Goal: Task Accomplishment & Management: Manage account settings

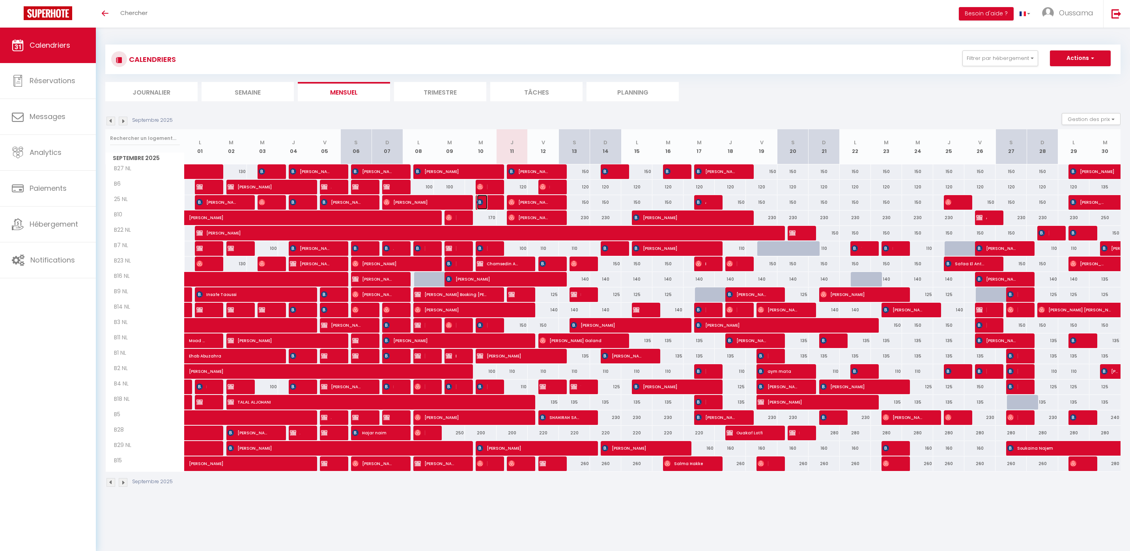
click at [484, 205] on span "[PERSON_NAME]" at bounding box center [482, 202] width 10 height 15
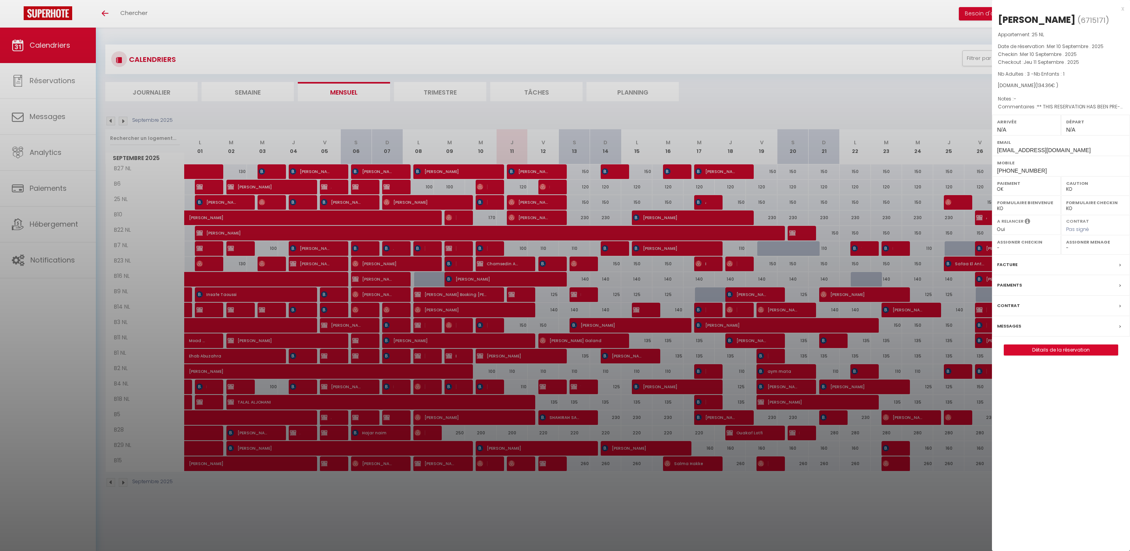
click at [484, 205] on div at bounding box center [565, 275] width 1130 height 551
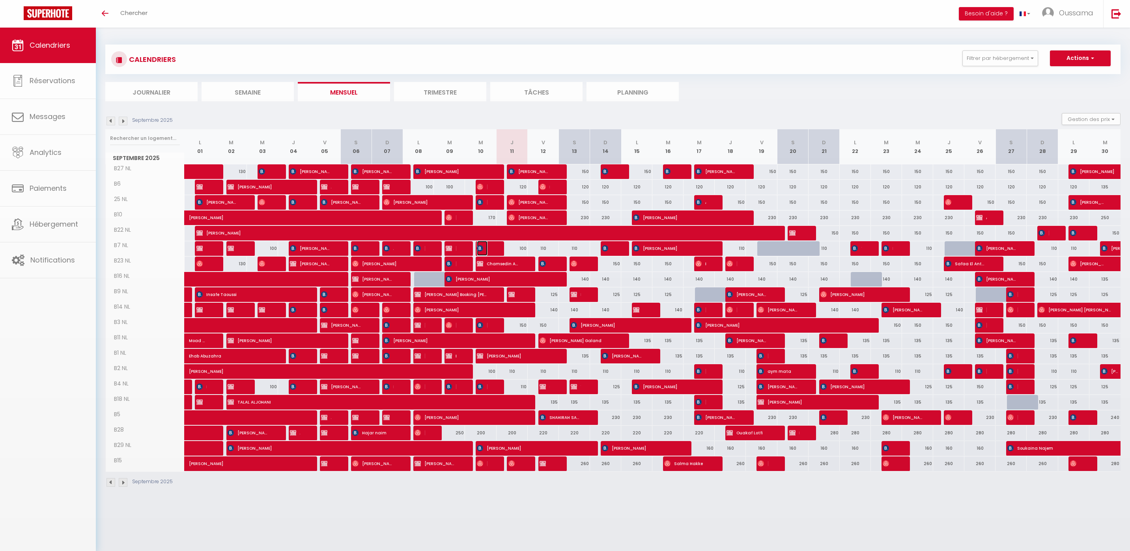
click at [483, 250] on span "Sabrine Zoukarhi" at bounding box center [482, 248] width 10 height 15
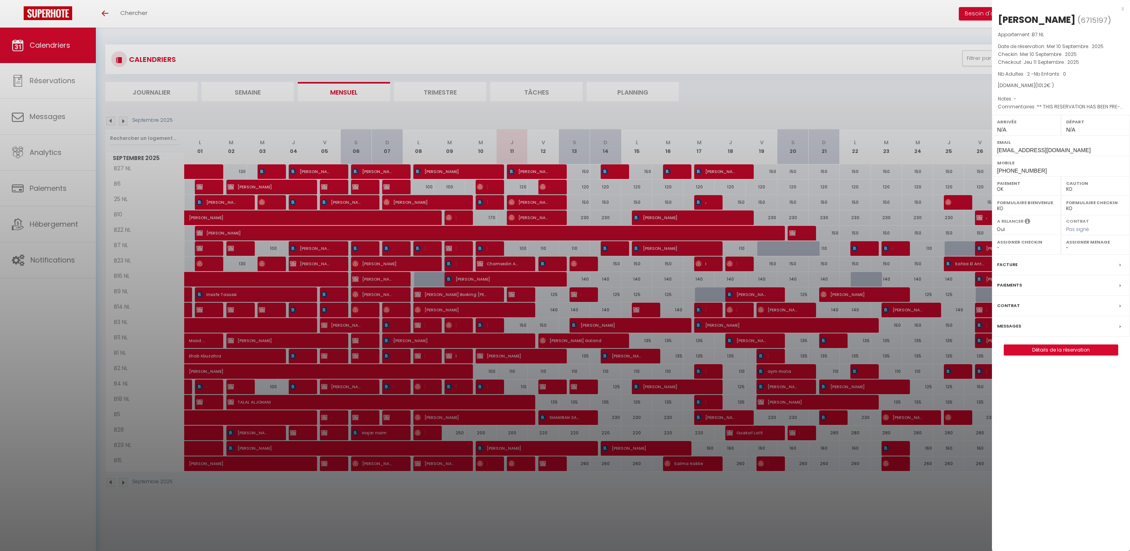
click at [483, 250] on div at bounding box center [565, 275] width 1130 height 551
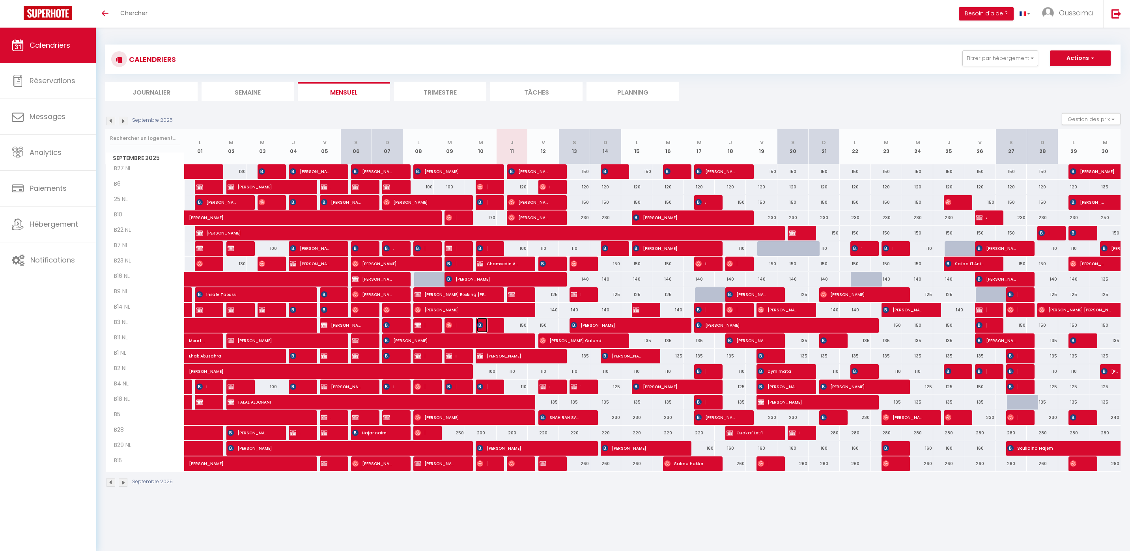
click at [482, 328] on span "[PERSON_NAME]" at bounding box center [482, 325] width 10 height 15
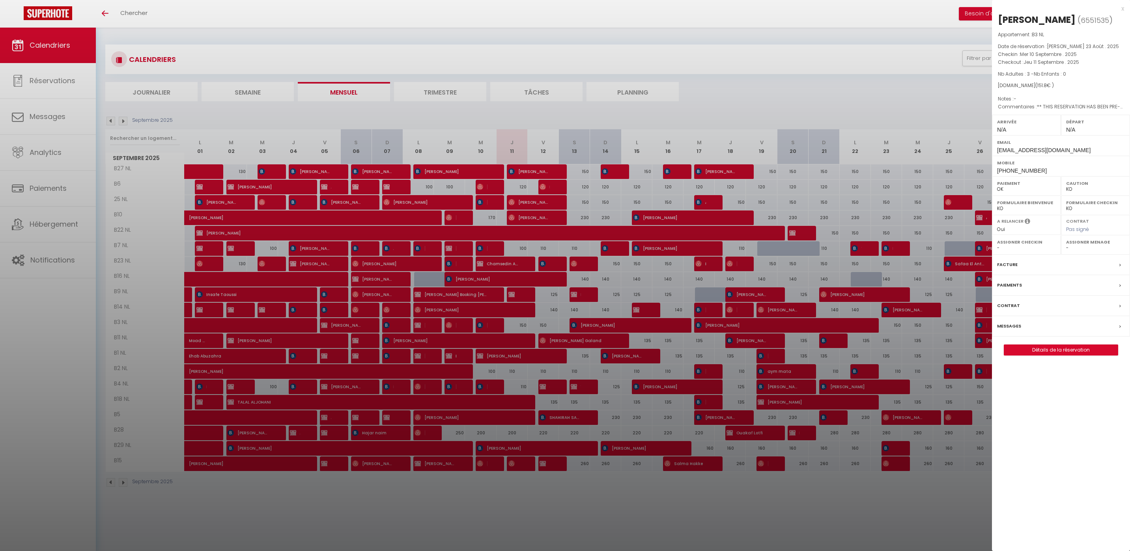
click at [482, 328] on div at bounding box center [565, 275] width 1130 height 551
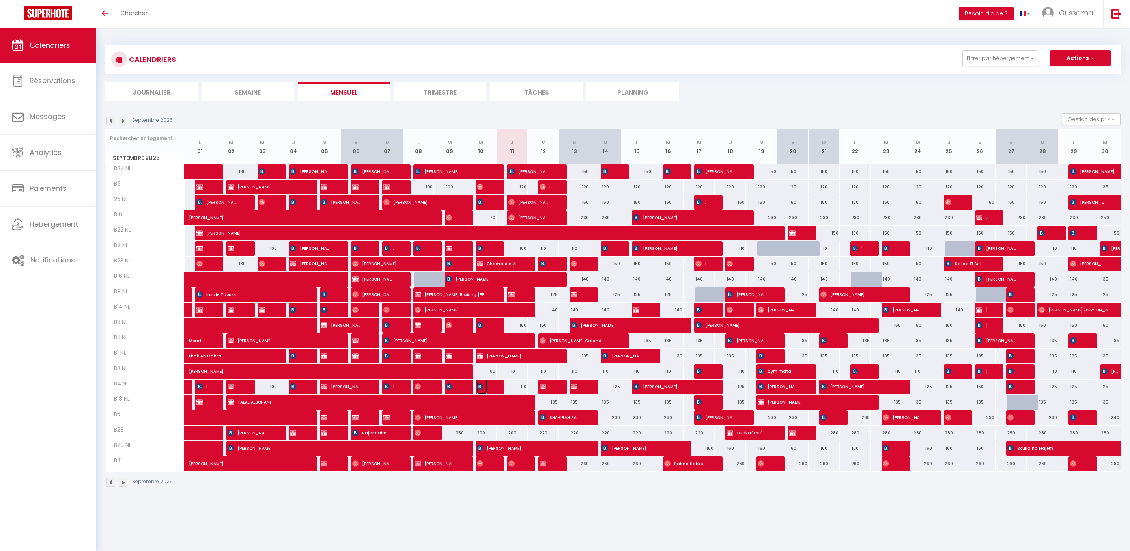
click at [485, 390] on span "[PERSON_NAME]" at bounding box center [482, 386] width 10 height 15
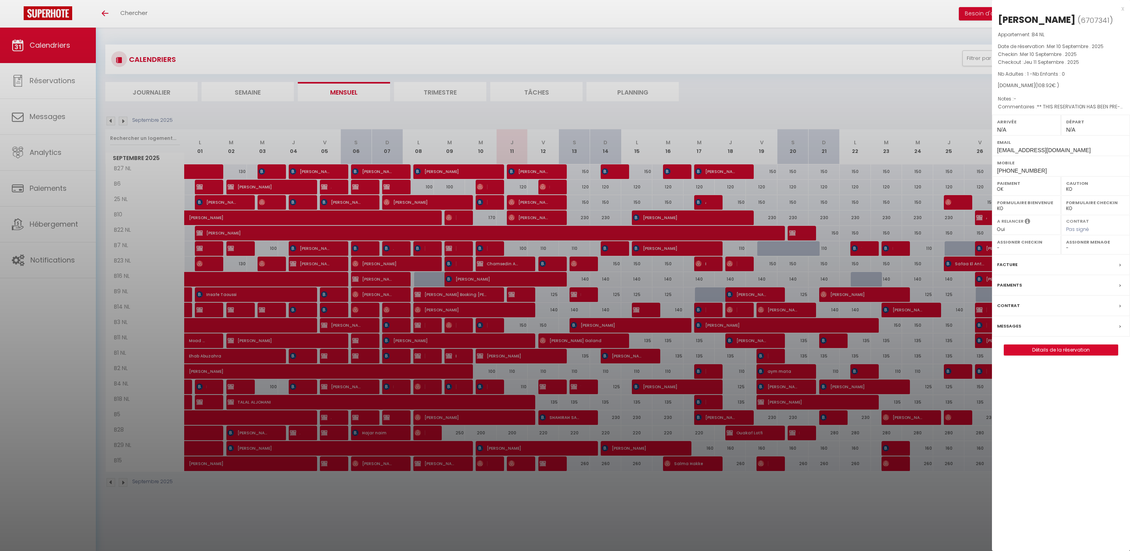
click at [485, 390] on div at bounding box center [565, 275] width 1130 height 551
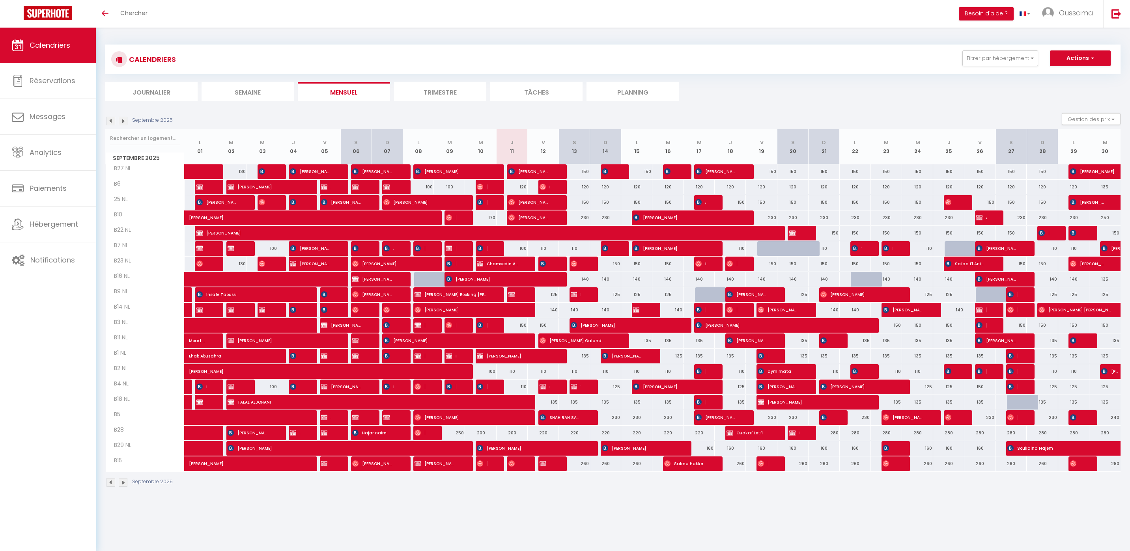
click at [497, 383] on div "110" at bounding box center [512, 387] width 31 height 15
click at [0, 0] on div at bounding box center [0, 0] width 0 height 0
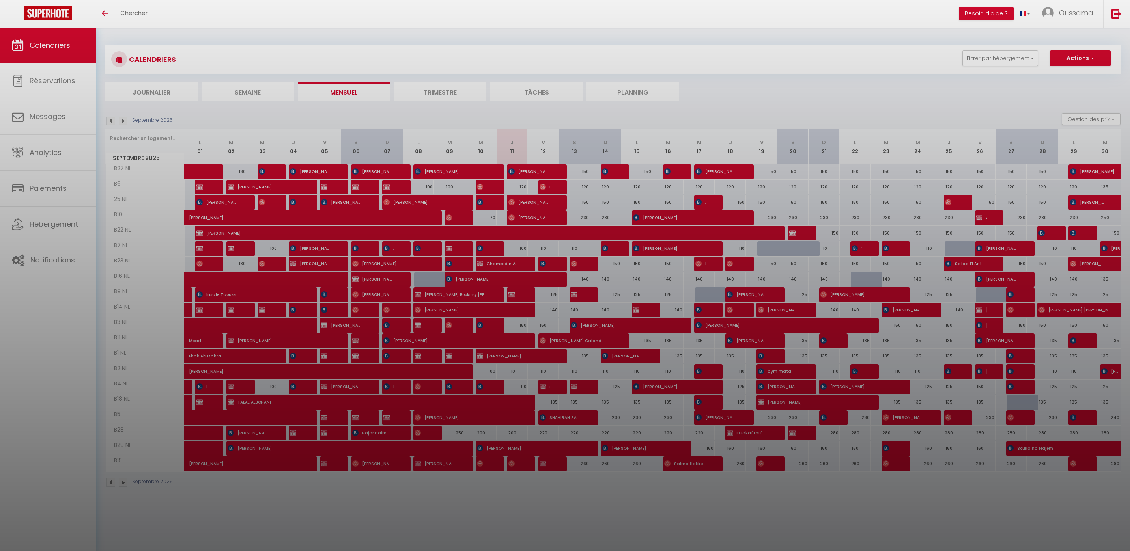
click at [483, 389] on div at bounding box center [565, 275] width 1130 height 551
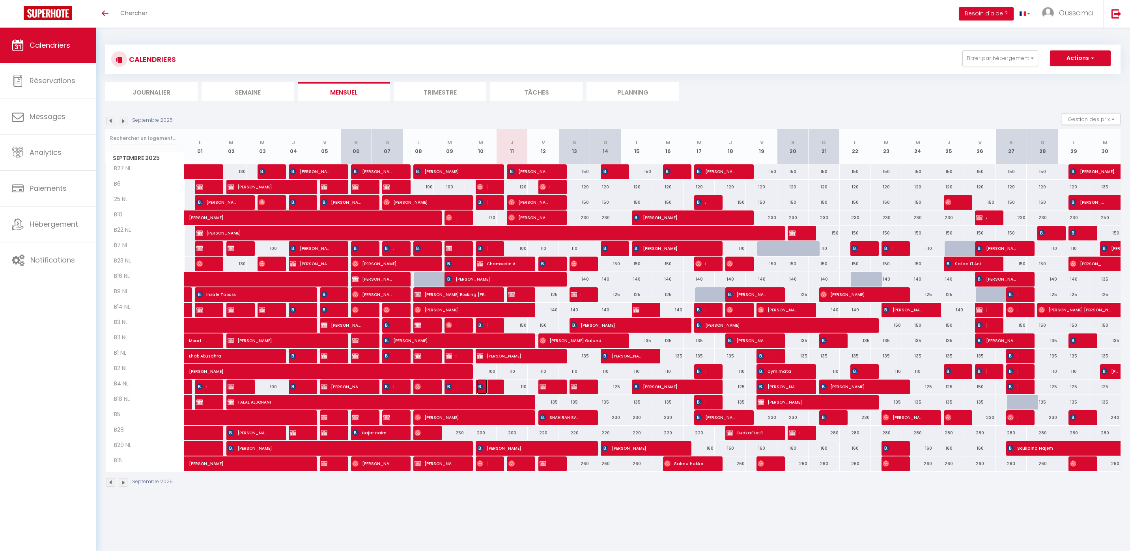
click at [481, 389] on img at bounding box center [480, 387] width 6 height 6
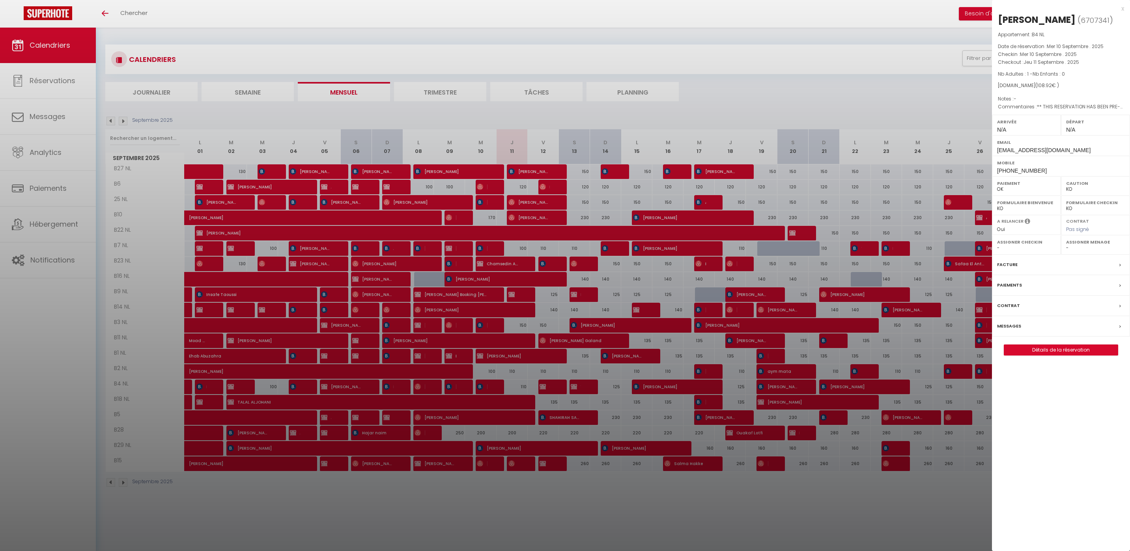
click at [489, 389] on div at bounding box center [565, 275] width 1130 height 551
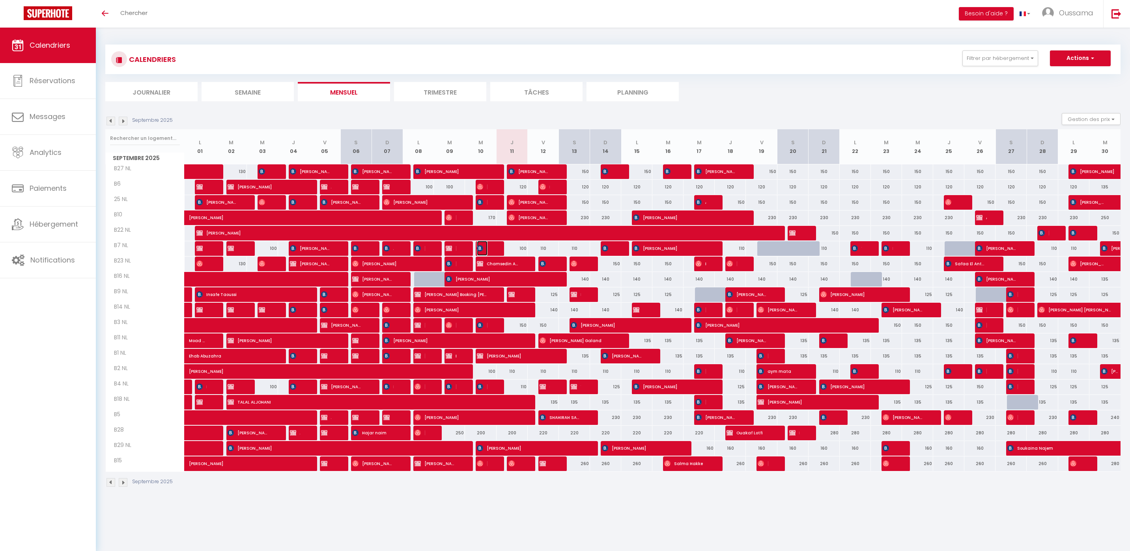
click at [479, 247] on img at bounding box center [480, 248] width 6 height 6
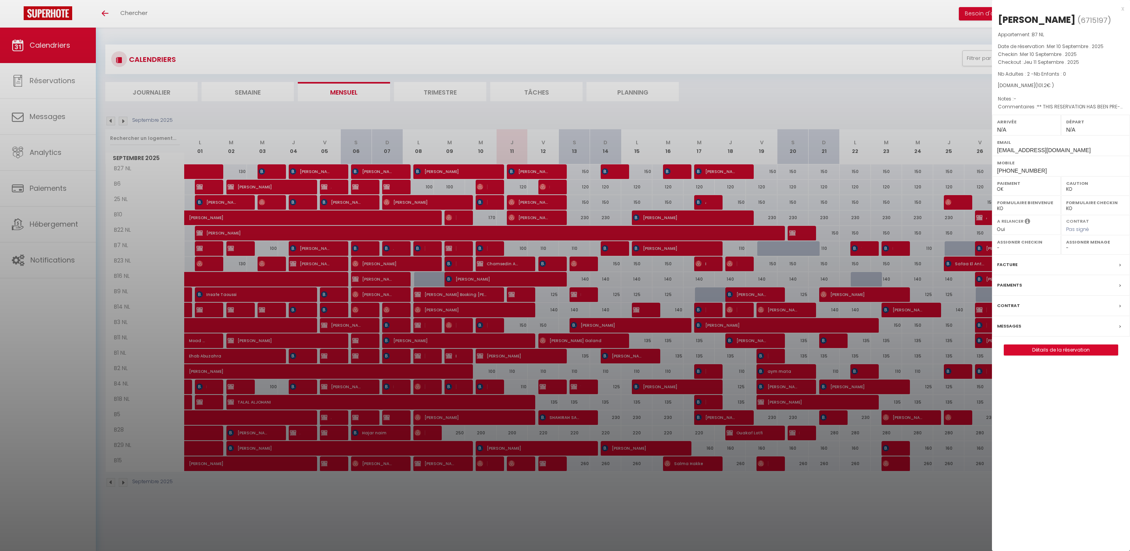
click at [494, 244] on div at bounding box center [565, 275] width 1130 height 551
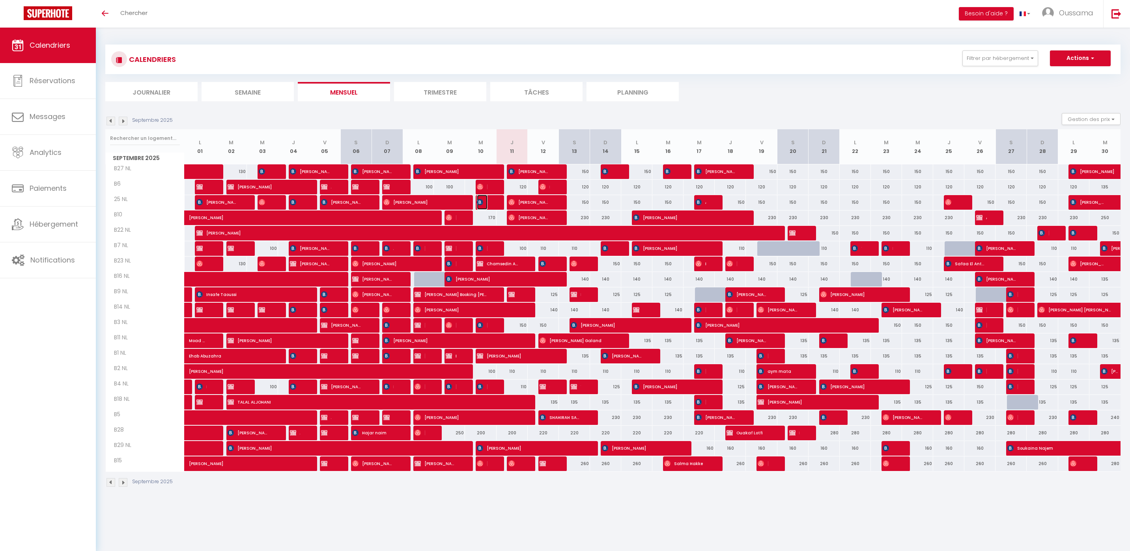
click at [484, 205] on span "[PERSON_NAME]" at bounding box center [482, 202] width 10 height 15
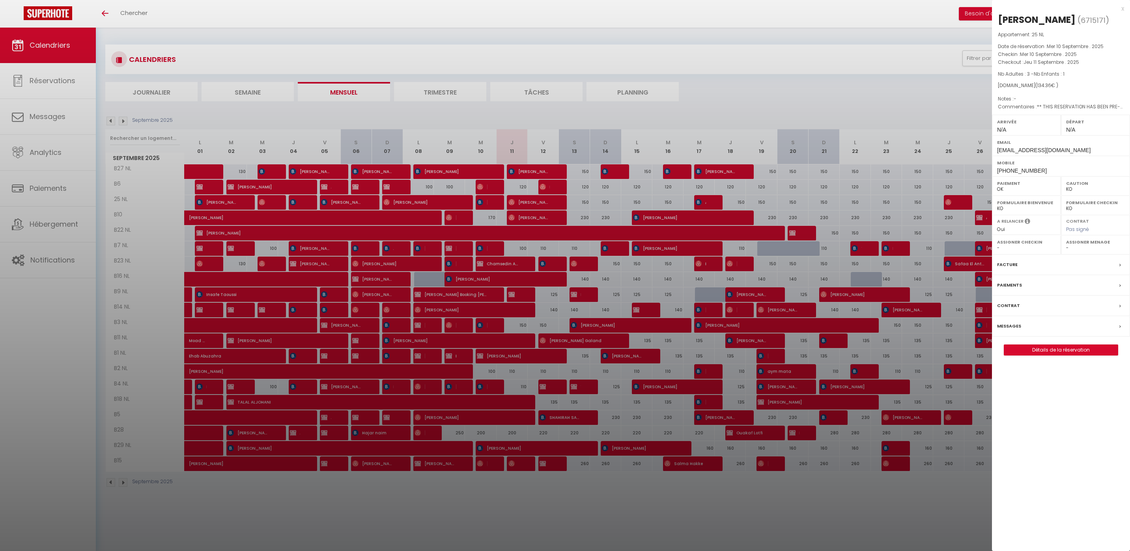
click at [484, 205] on div at bounding box center [565, 275] width 1130 height 551
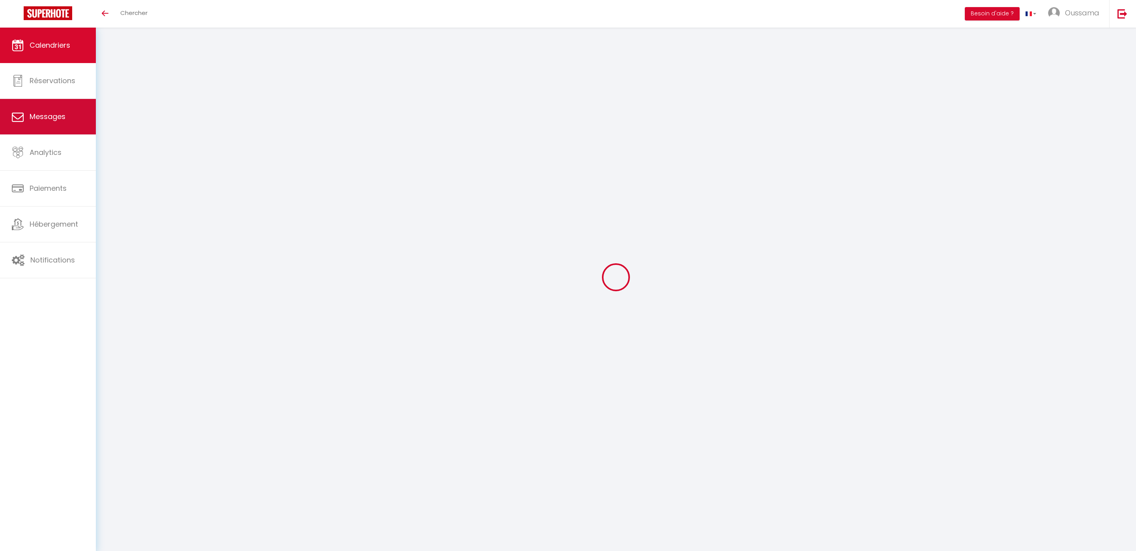
select select
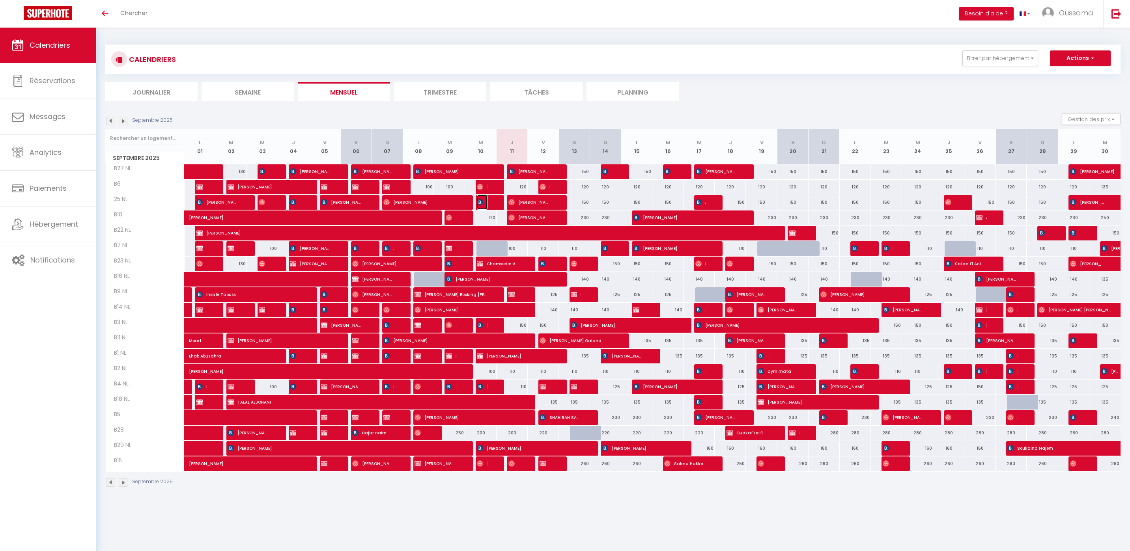
click at [484, 205] on span "[PERSON_NAME]" at bounding box center [482, 202] width 10 height 15
select select "OK"
select select "KO"
select select "0"
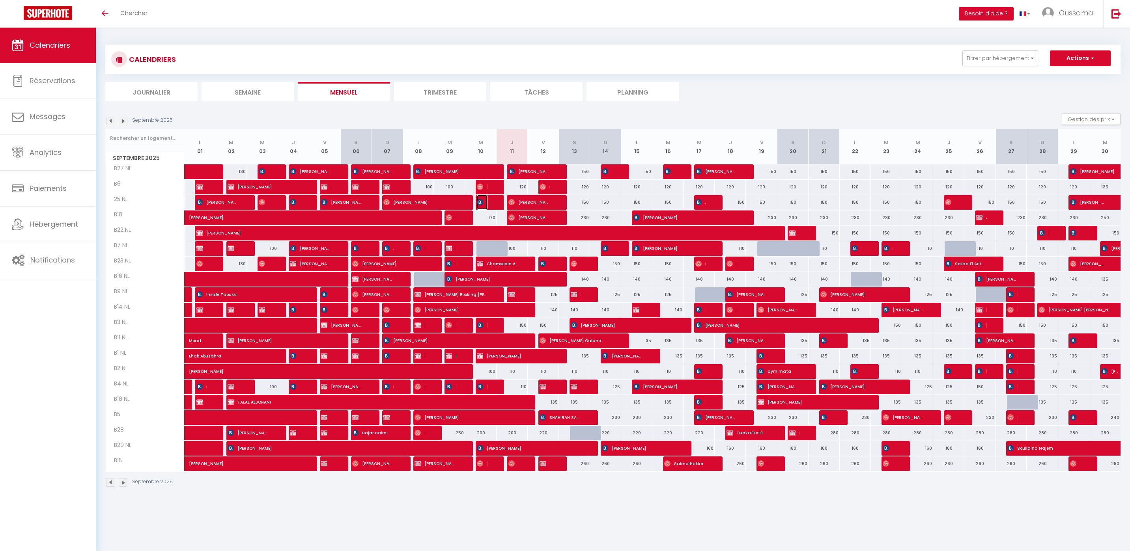
select select "1"
select select
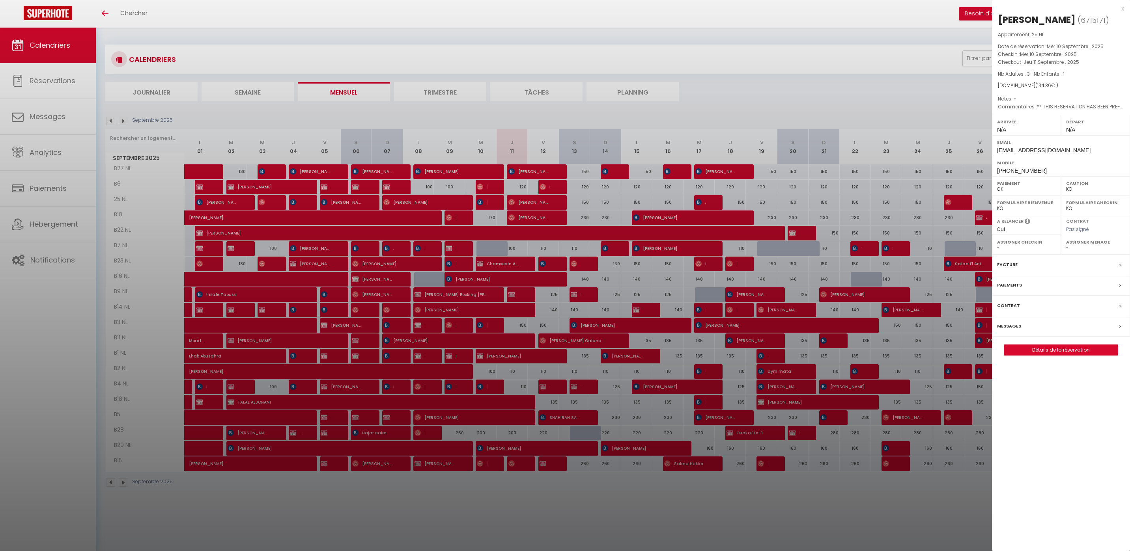
click at [554, 252] on div at bounding box center [565, 275] width 1130 height 551
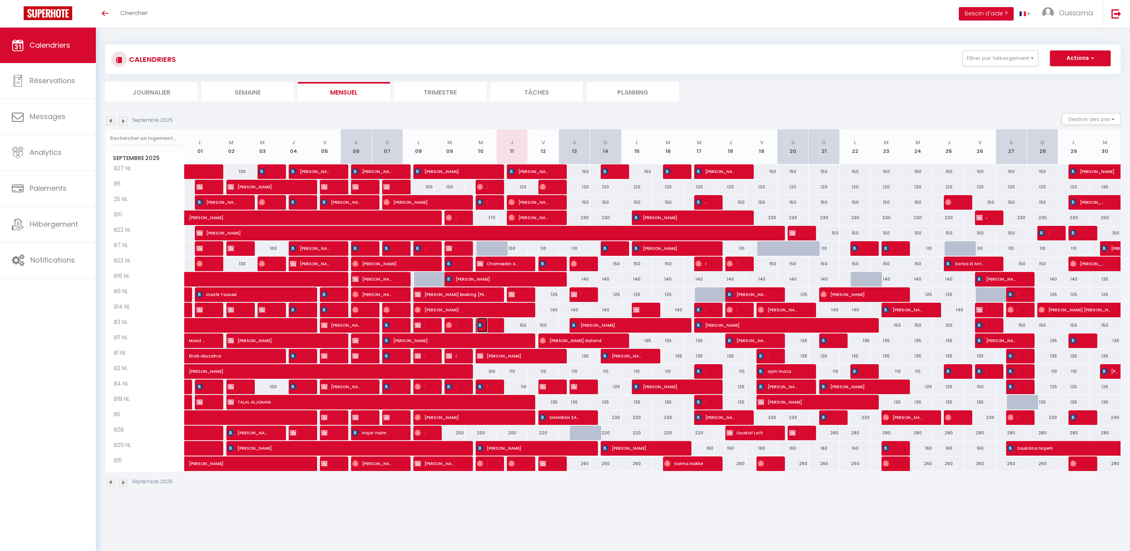
click at [485, 328] on span "[PERSON_NAME]" at bounding box center [482, 325] width 10 height 15
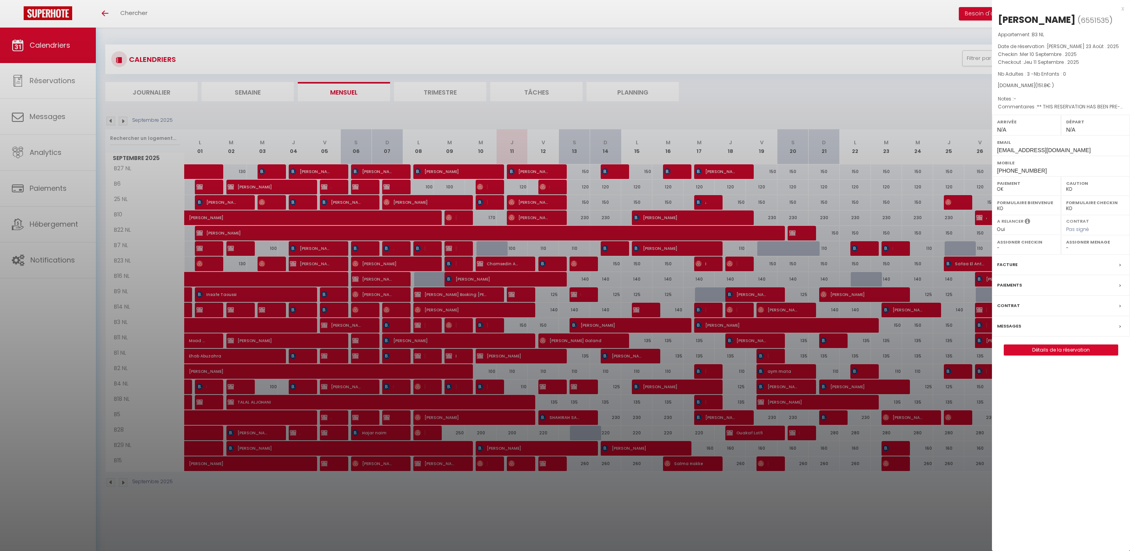
click at [485, 328] on div at bounding box center [565, 275] width 1130 height 551
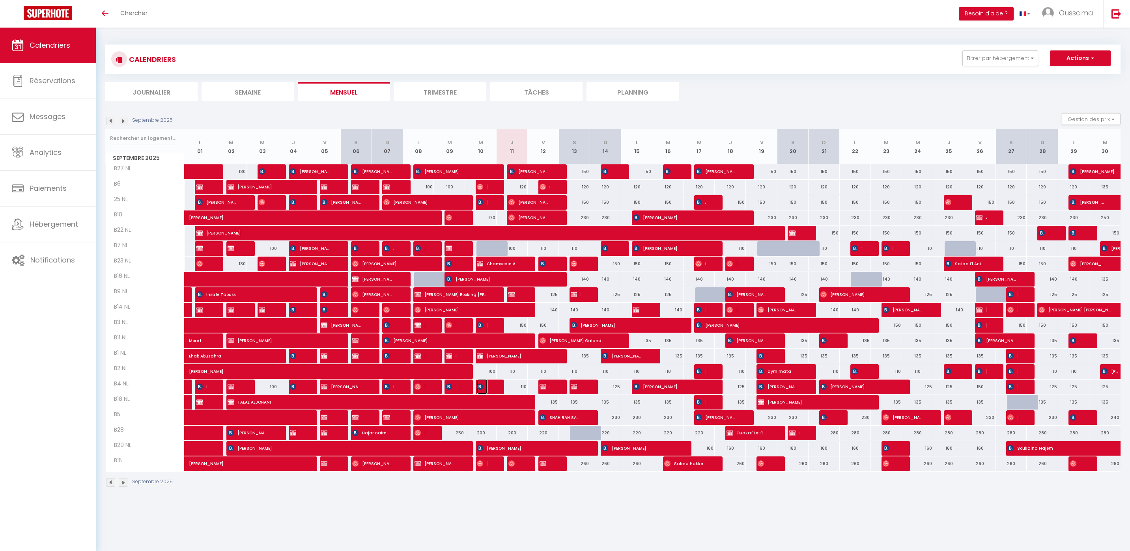
click at [483, 390] on span "[PERSON_NAME]" at bounding box center [482, 386] width 10 height 15
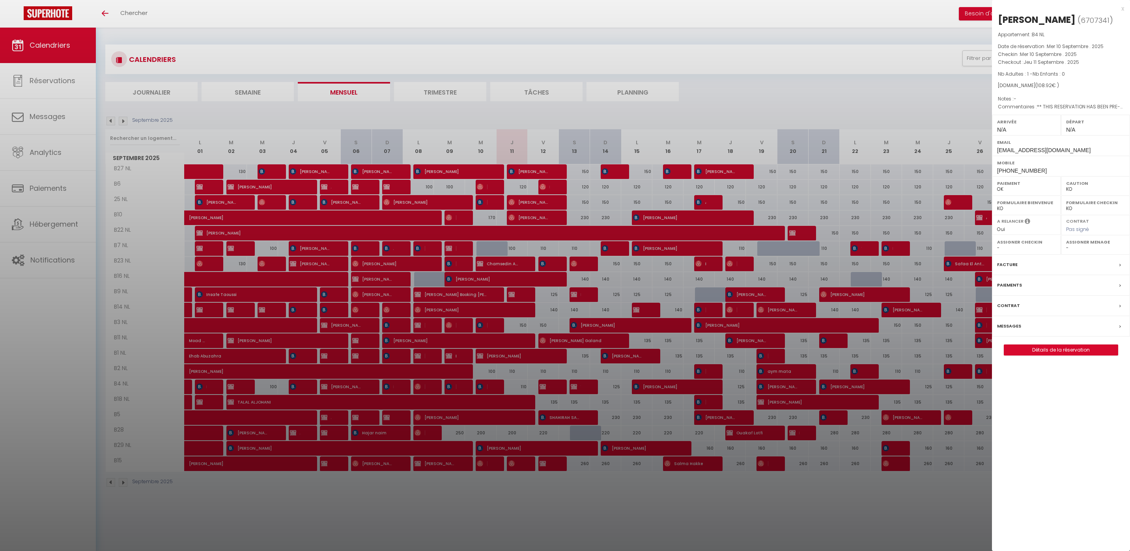
click at [490, 278] on div at bounding box center [565, 275] width 1130 height 551
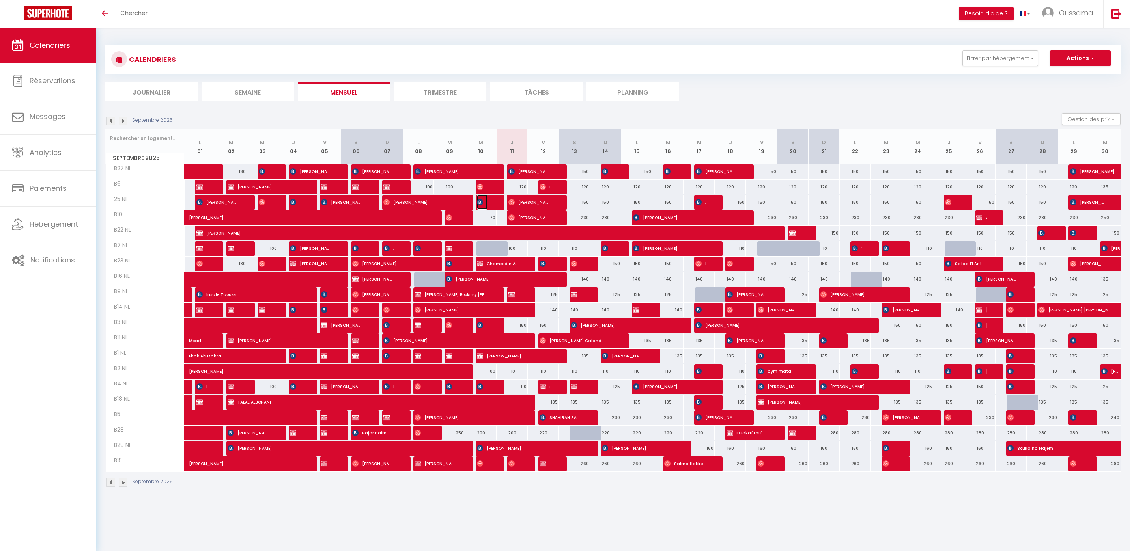
click at [485, 206] on span "[PERSON_NAME]" at bounding box center [482, 202] width 10 height 15
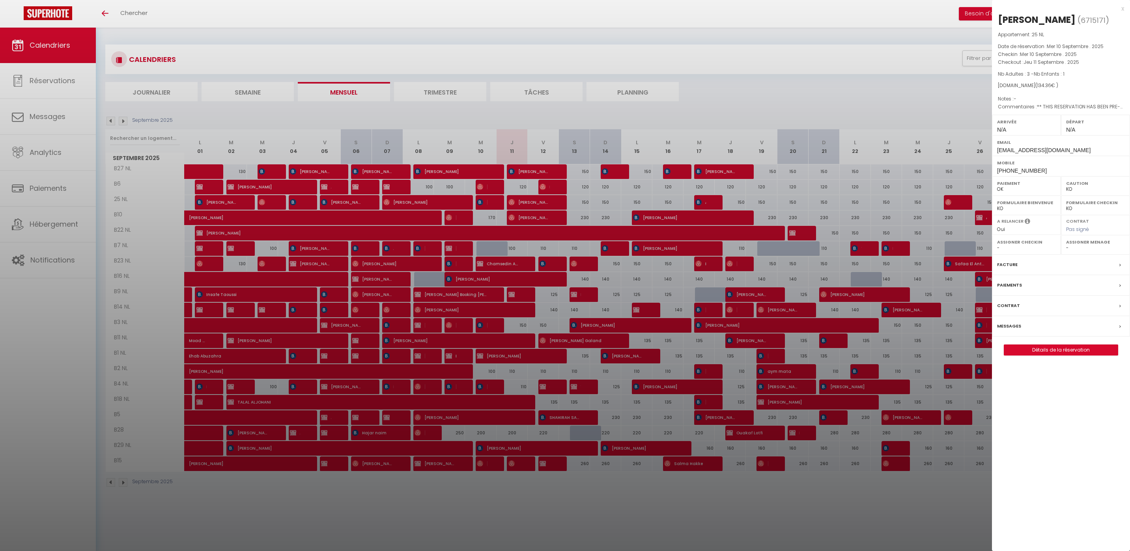
click at [485, 206] on div at bounding box center [565, 275] width 1130 height 551
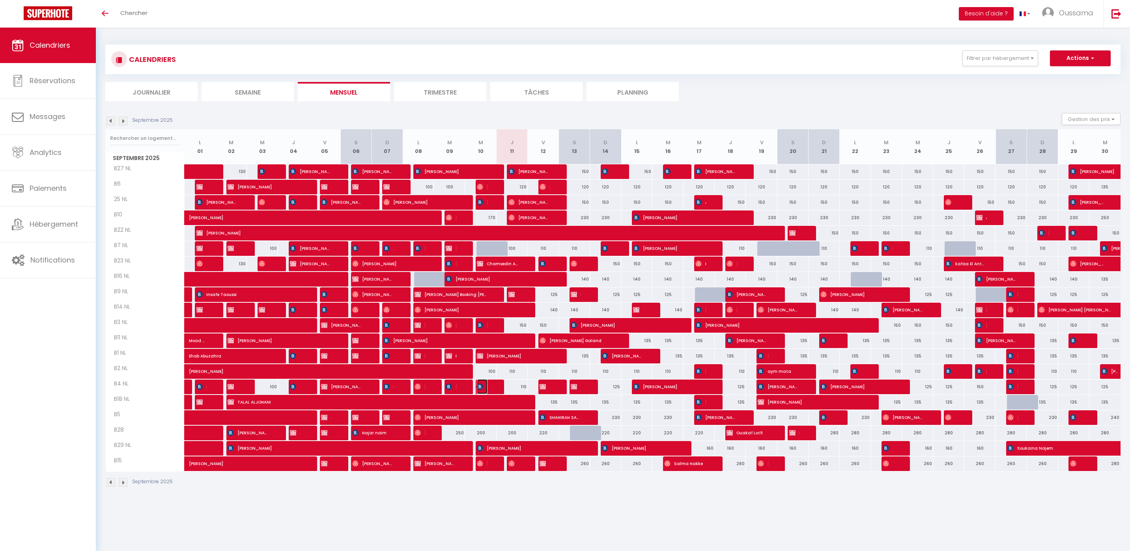
click at [485, 386] on span "[PERSON_NAME]" at bounding box center [482, 386] width 10 height 15
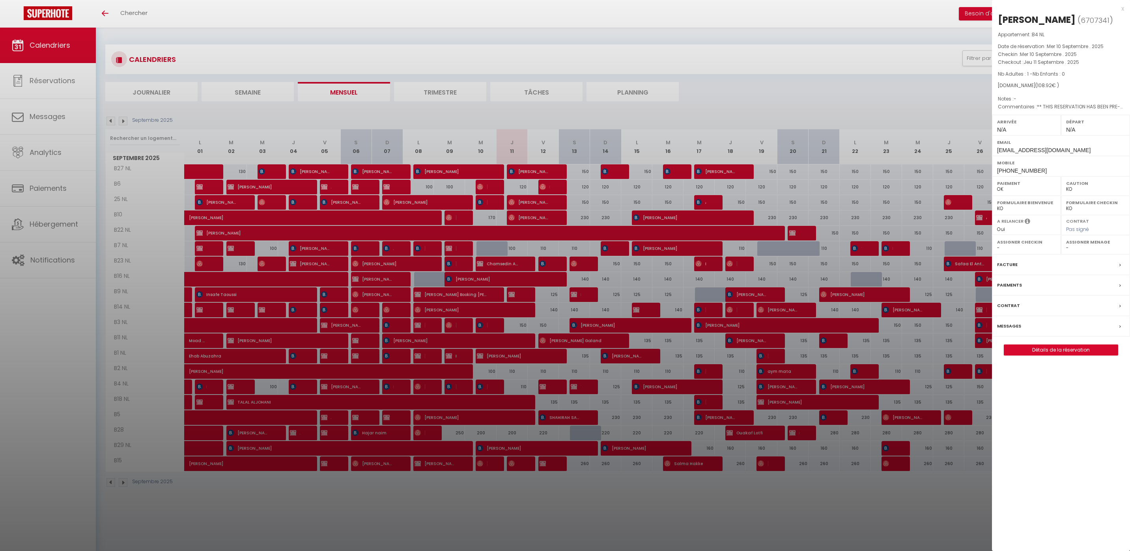
click at [458, 377] on div at bounding box center [565, 275] width 1130 height 551
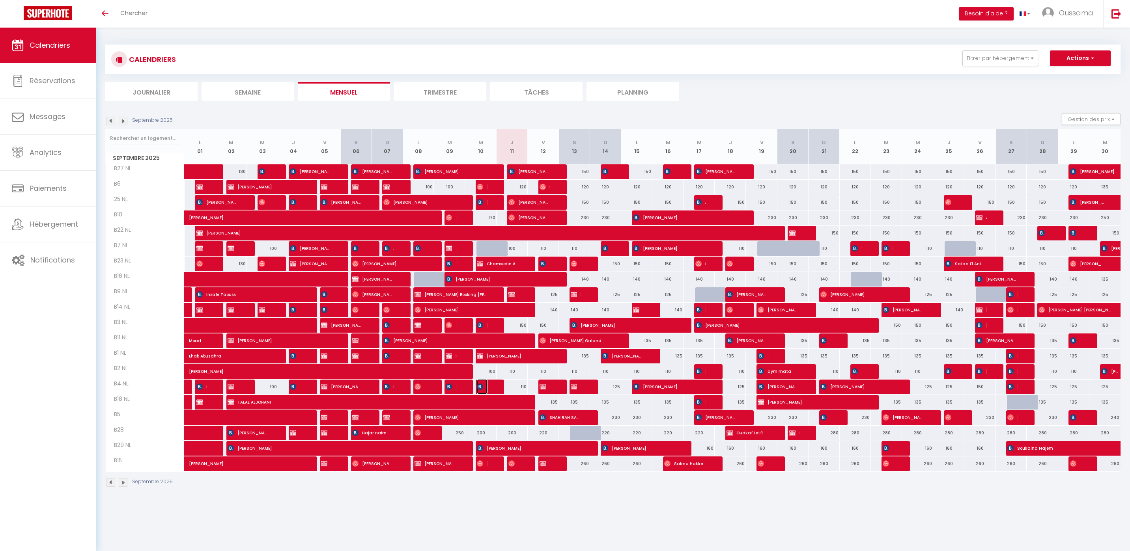
click at [481, 385] on img at bounding box center [480, 387] width 6 height 6
